Goal: Task Accomplishment & Management: Manage account settings

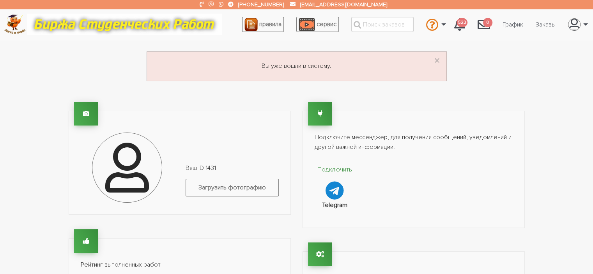
click at [546, 25] on link "Заказы" at bounding box center [546, 24] width 32 height 15
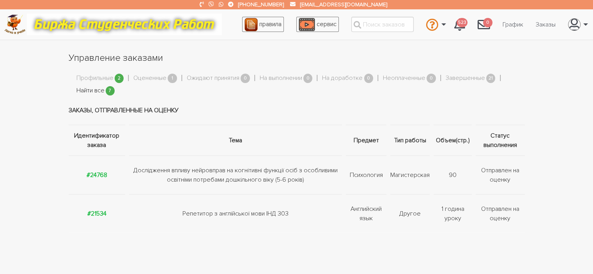
click at [84, 90] on link "Найти все" at bounding box center [90, 91] width 28 height 10
